Goal: Information Seeking & Learning: Learn about a topic

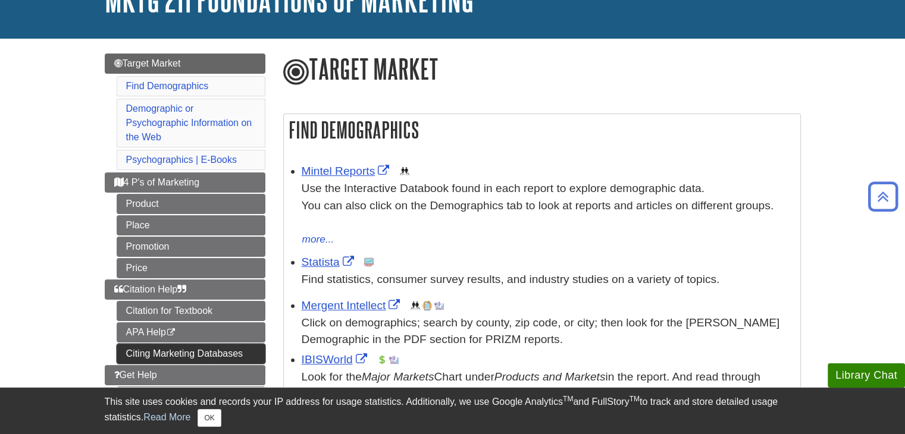
scroll to position [95, 0]
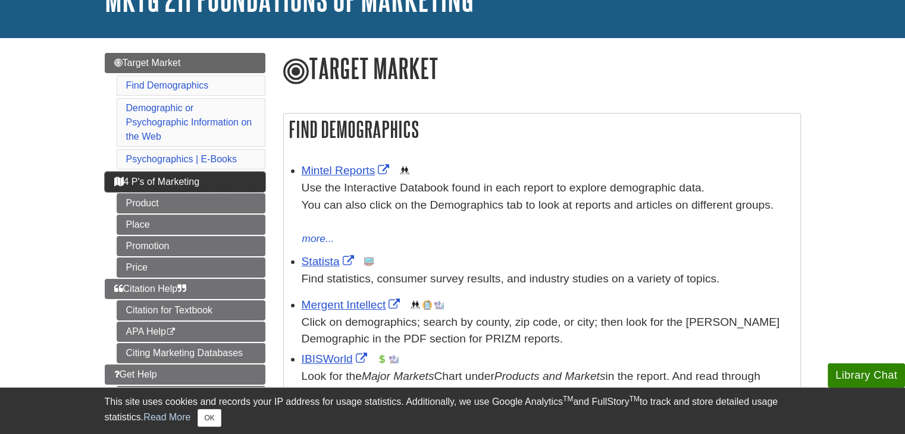
click at [171, 177] on span "4 P's of Marketing" at bounding box center [157, 182] width 86 height 10
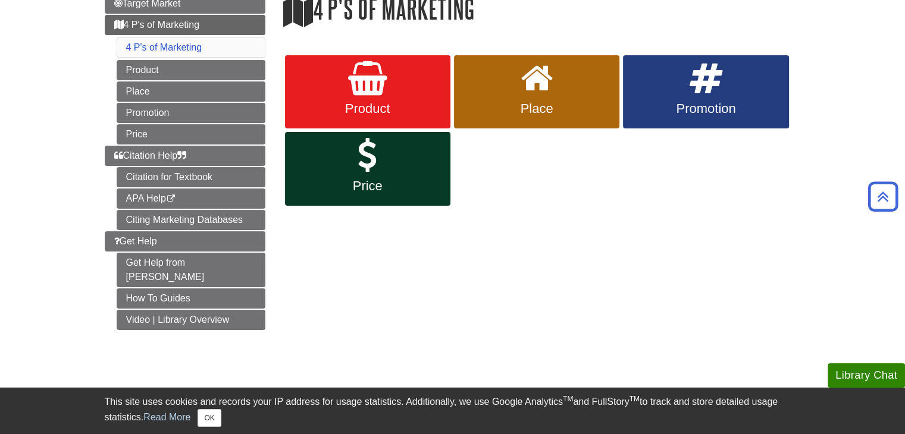
scroll to position [114, 0]
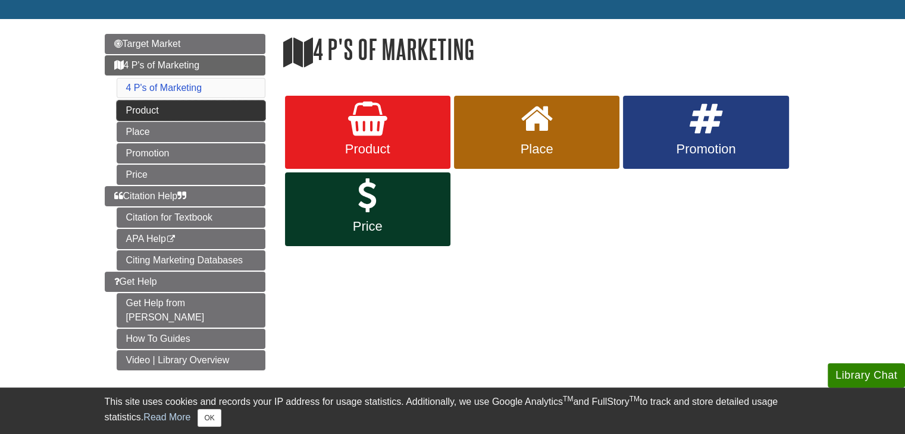
click at [190, 110] on link "Product" at bounding box center [191, 111] width 149 height 20
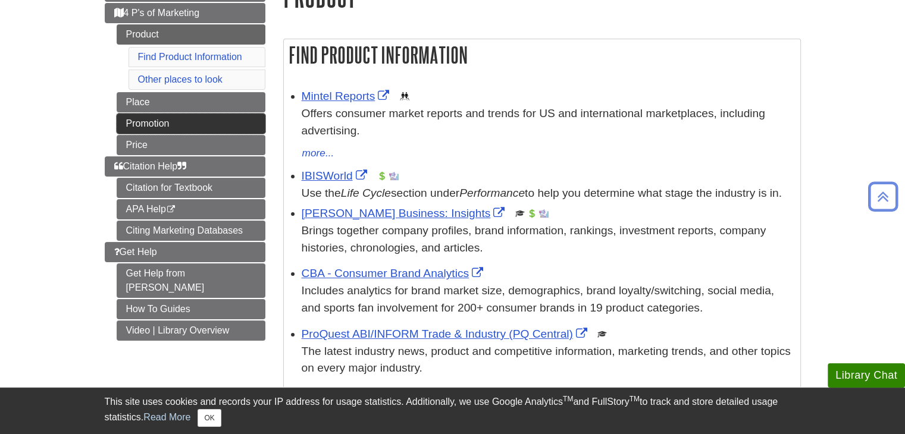
scroll to position [155, 0]
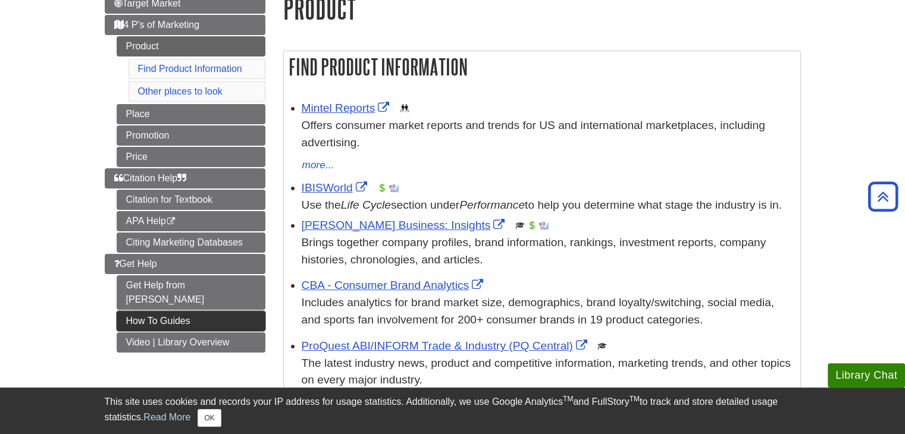
click at [202, 311] on link "How To Guides" at bounding box center [191, 321] width 149 height 20
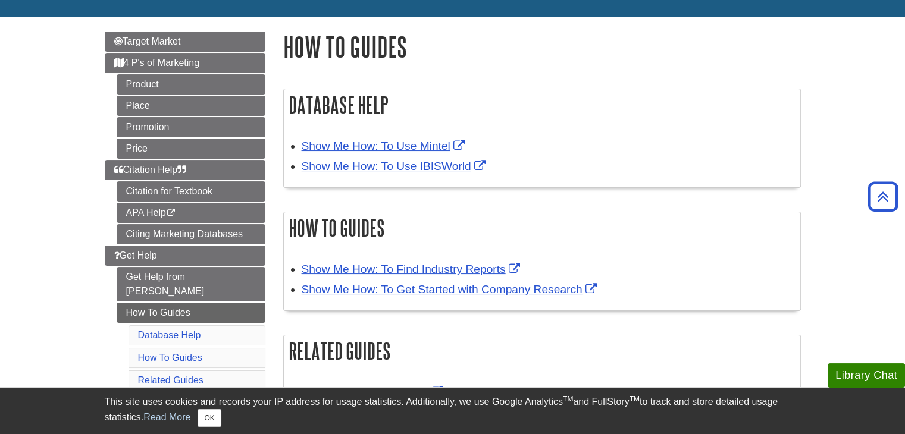
scroll to position [112, 0]
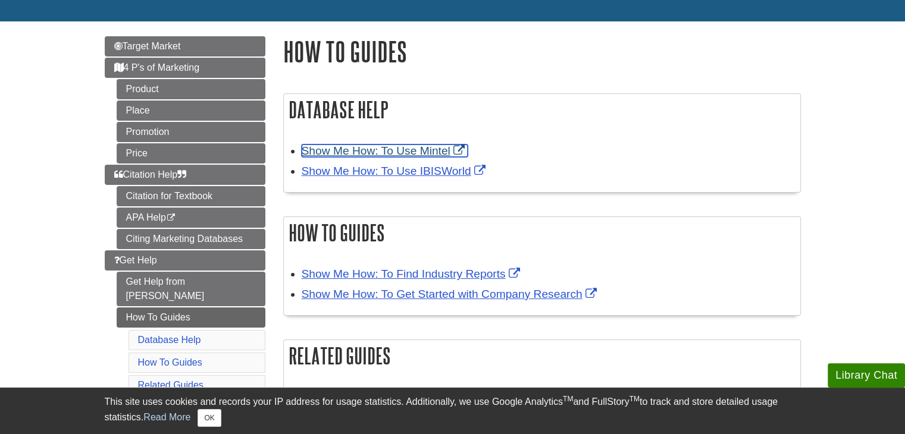
click at [398, 154] on link "Show Me How: To Use Mintel" at bounding box center [385, 151] width 166 height 12
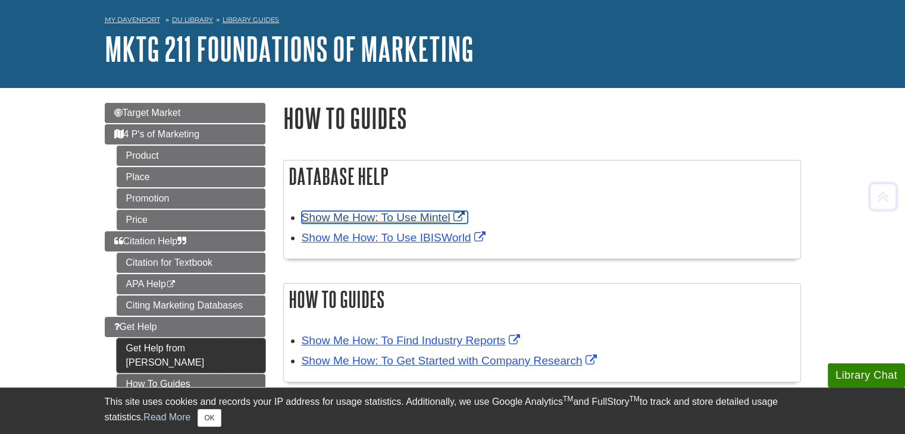
scroll to position [45, 0]
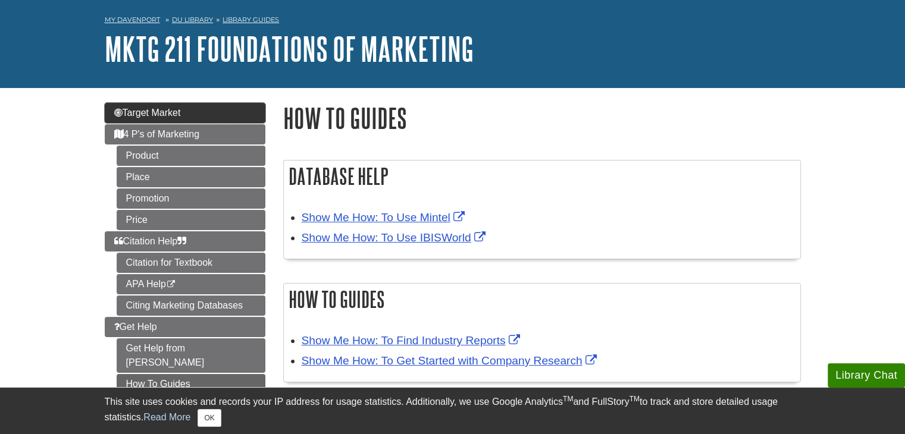
click at [198, 110] on link "Target Market" at bounding box center [185, 113] width 161 height 20
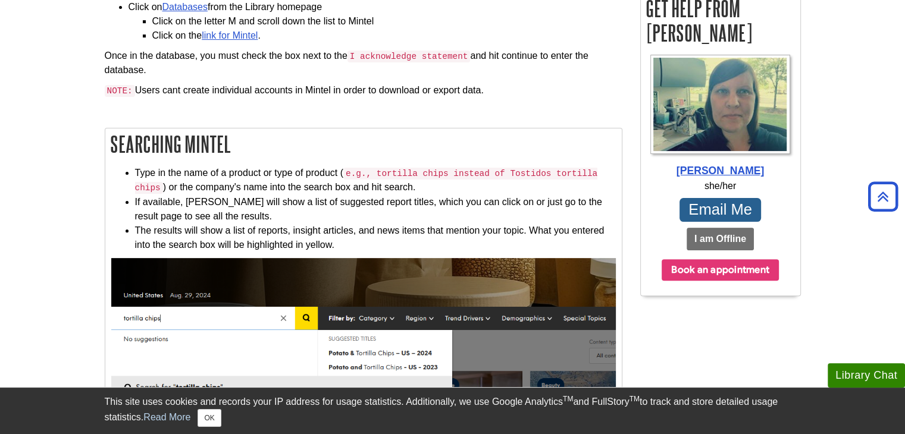
scroll to position [332, 0]
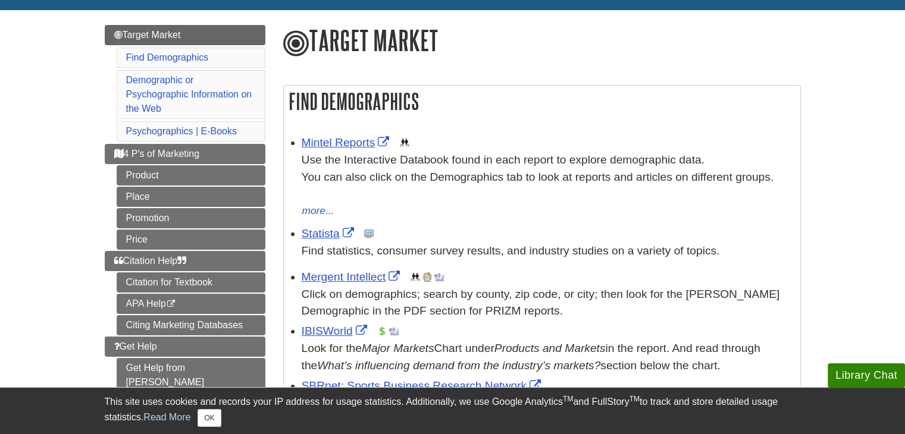
scroll to position [125, 0]
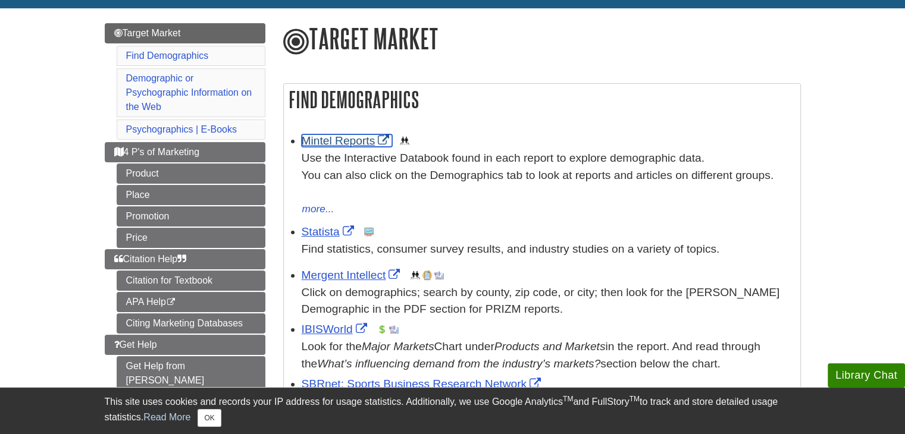
click at [351, 142] on link "Mintel Reports" at bounding box center [347, 140] width 91 height 12
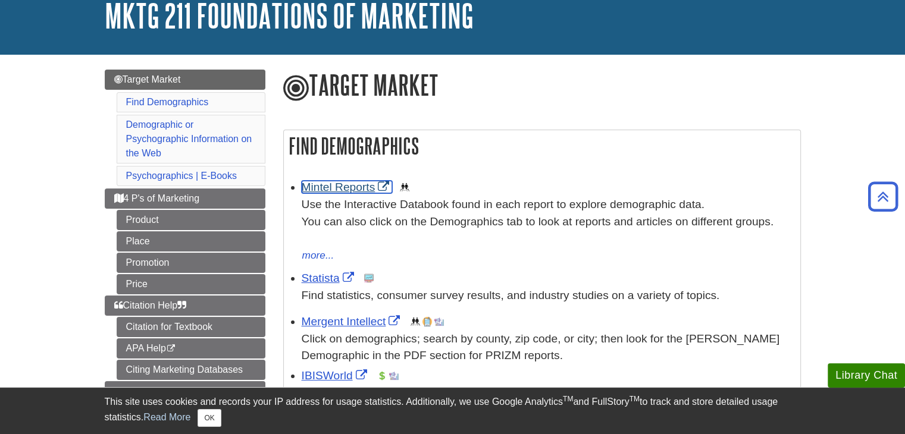
scroll to position [0, 0]
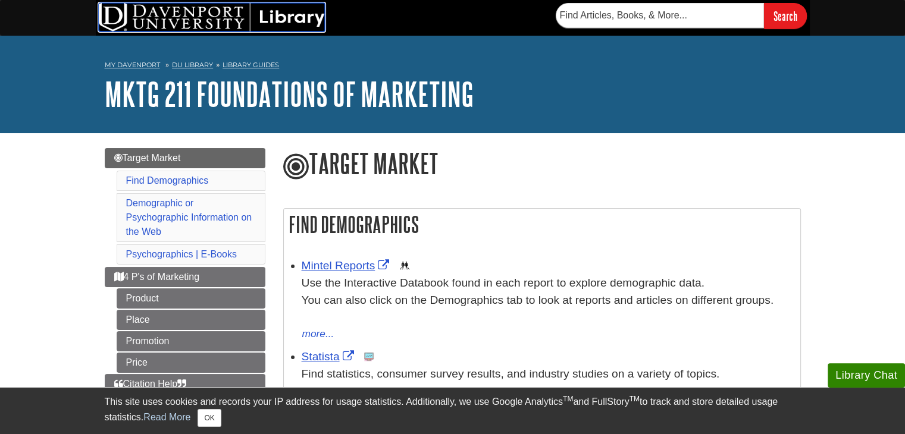
click at [298, 11] on img at bounding box center [212, 17] width 226 height 29
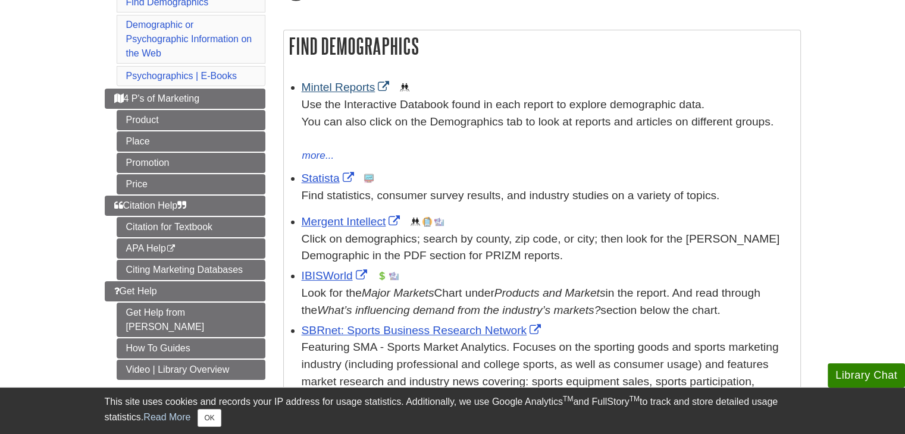
scroll to position [181, 0]
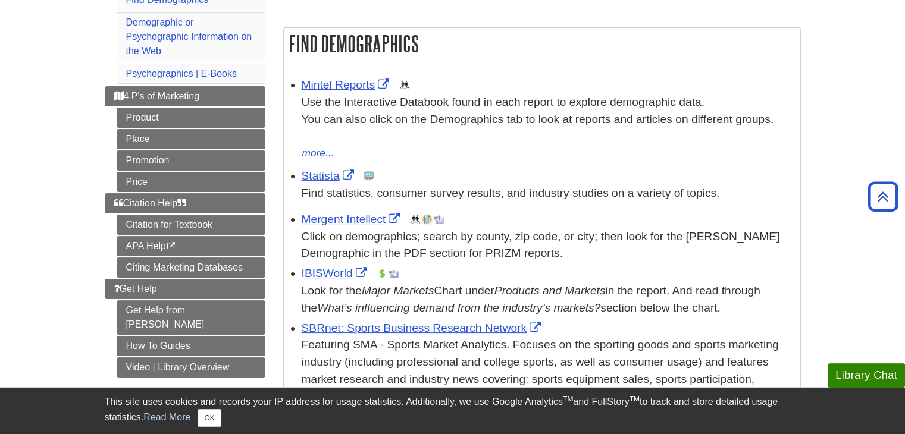
click at [334, 281] on div "IBISWorld This link opens in a new window Look for the Major Markets Chart unde…" at bounding box center [548, 290] width 493 height 51
click at [334, 272] on link "IBISWorld" at bounding box center [336, 273] width 68 height 12
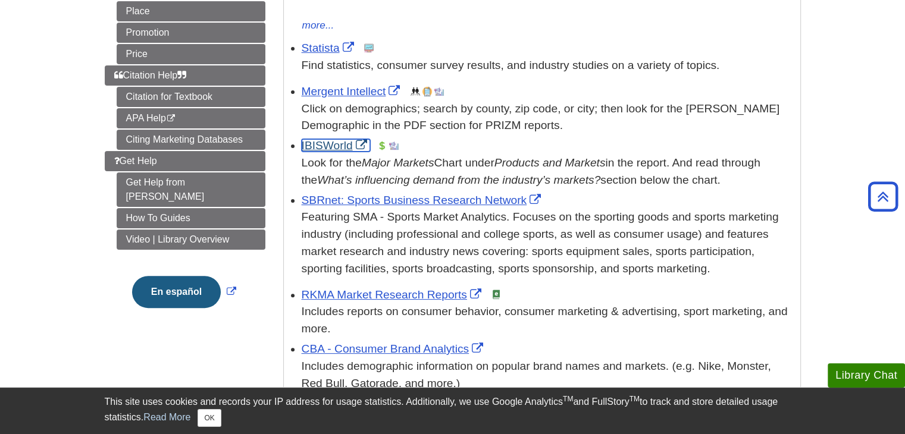
scroll to position [309, 0]
click at [324, 47] on link "Statista" at bounding box center [329, 47] width 55 height 12
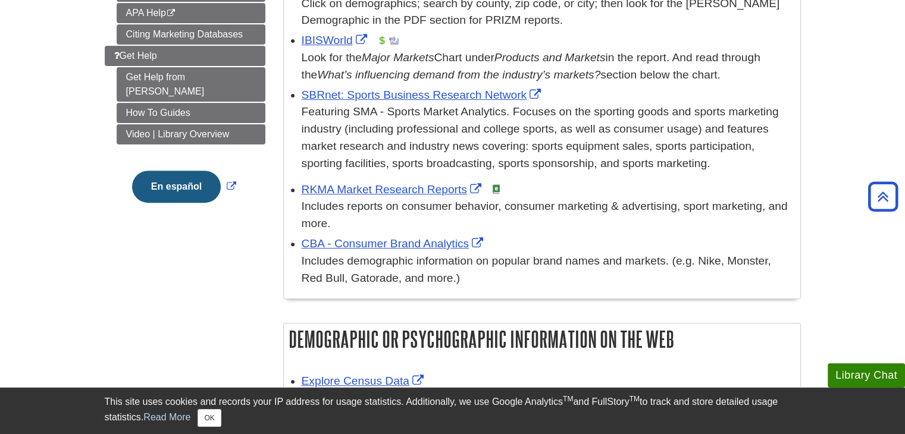
scroll to position [417, 0]
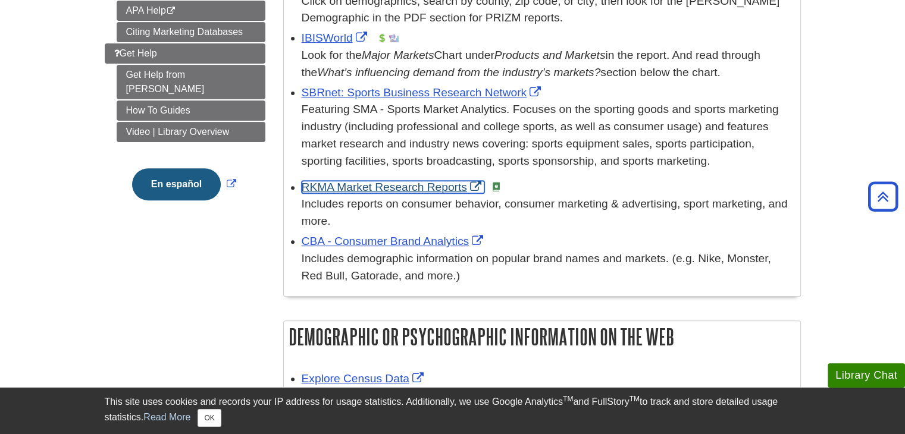
click at [397, 186] on link "RKMA Market Research Reports" at bounding box center [393, 187] width 183 height 12
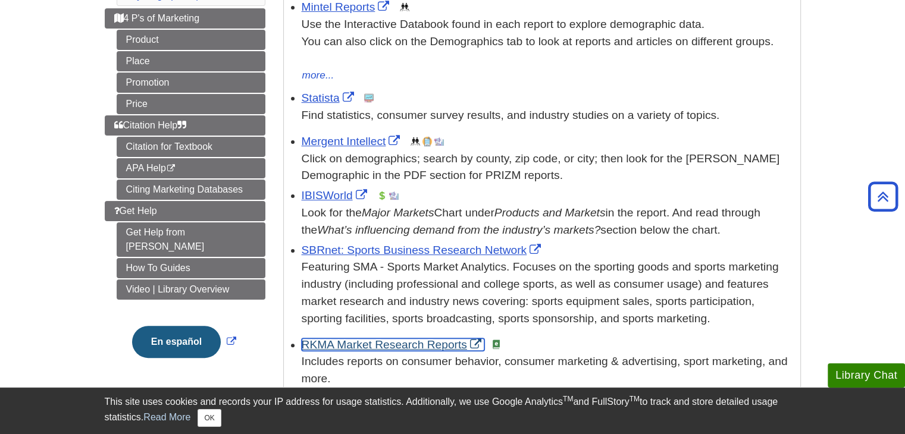
scroll to position [259, 0]
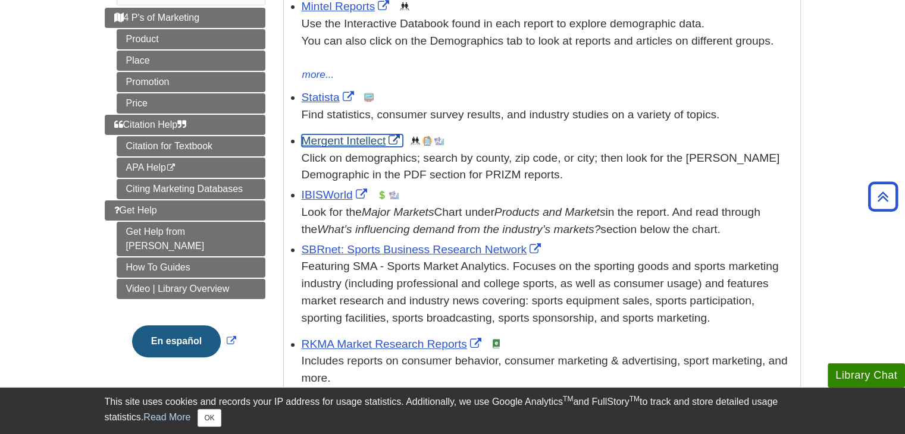
click at [358, 146] on link "Mergent Intellect" at bounding box center [353, 140] width 102 height 12
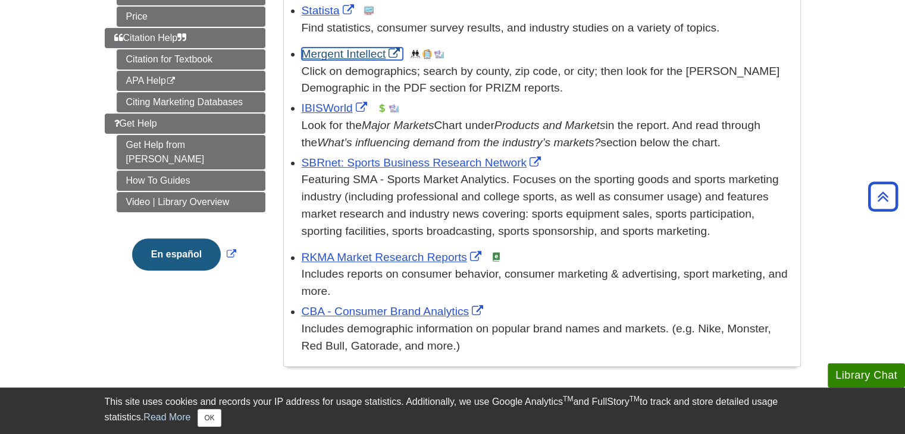
scroll to position [347, 0]
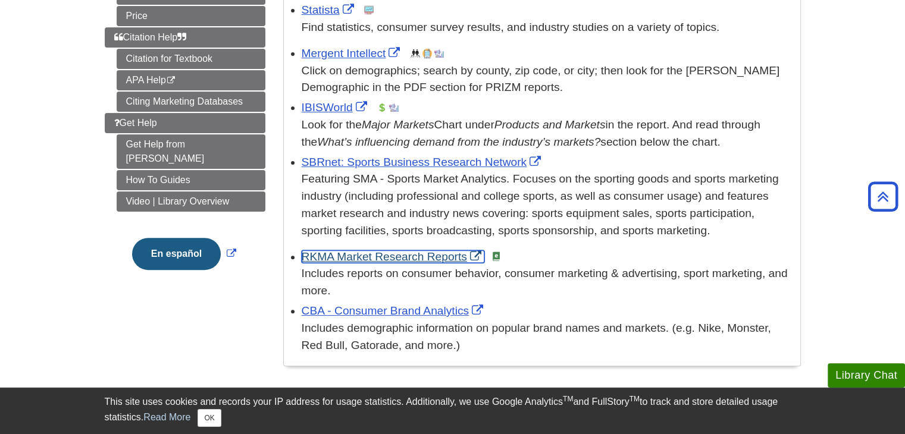
click at [404, 261] on link "RKMA Market Research Reports" at bounding box center [393, 257] width 183 height 12
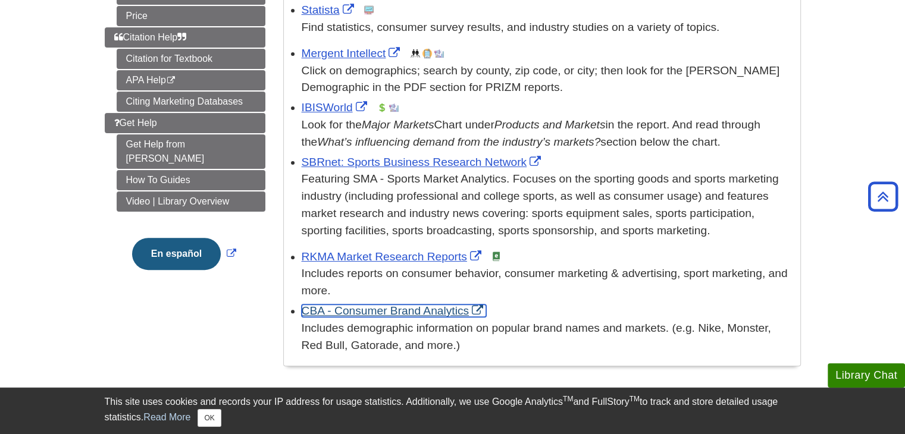
click at [406, 306] on link "CBA - Consumer Brand Analytics" at bounding box center [394, 311] width 185 height 12
click at [321, 109] on link "IBISWorld" at bounding box center [336, 107] width 68 height 12
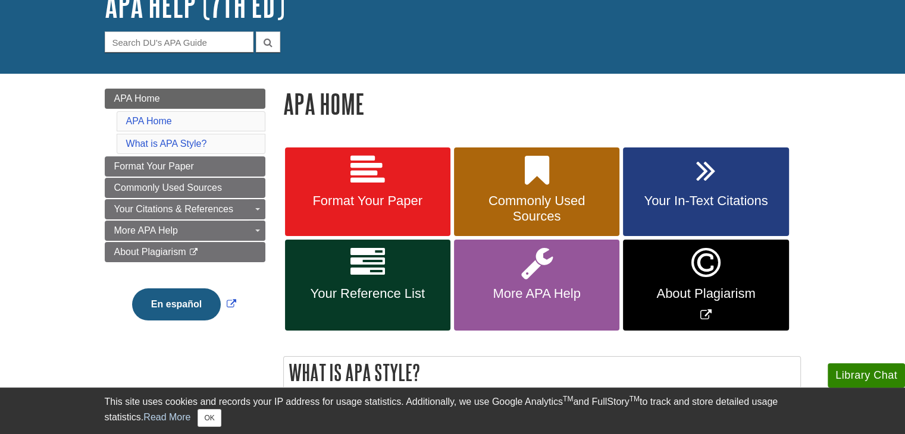
scroll to position [94, 0]
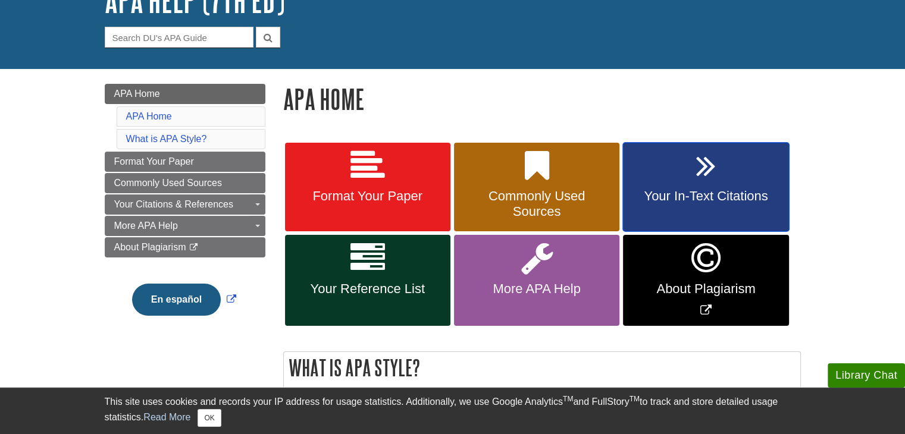
click at [667, 196] on span "Your In-Text Citations" at bounding box center [706, 196] width 148 height 15
